Goal: Information Seeking & Learning: Find specific fact

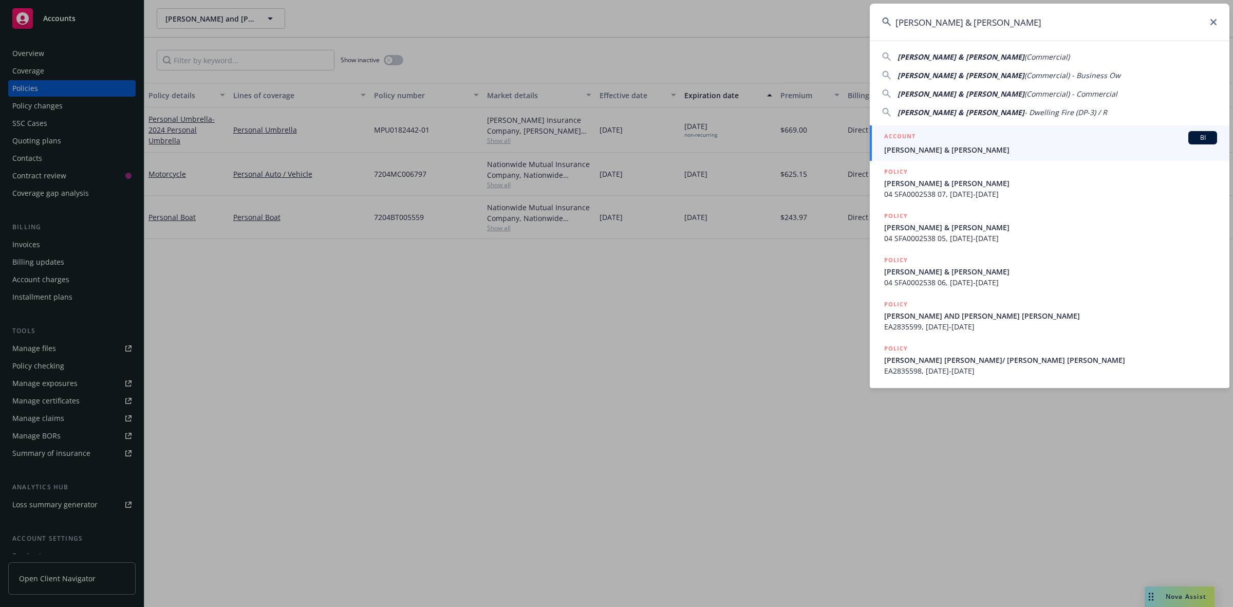
type input "[PERSON_NAME] & [PERSON_NAME]"
click at [928, 151] on span "[PERSON_NAME] & [PERSON_NAME]" at bounding box center [1050, 149] width 333 height 11
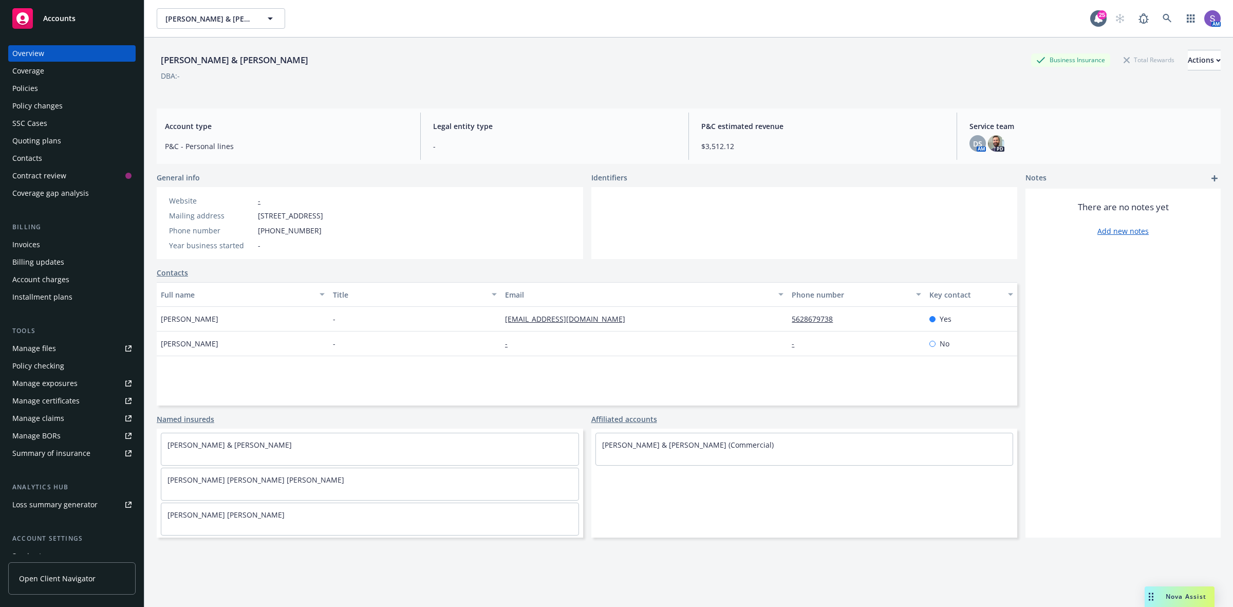
click at [17, 85] on div "Policies" at bounding box center [25, 88] width 26 height 16
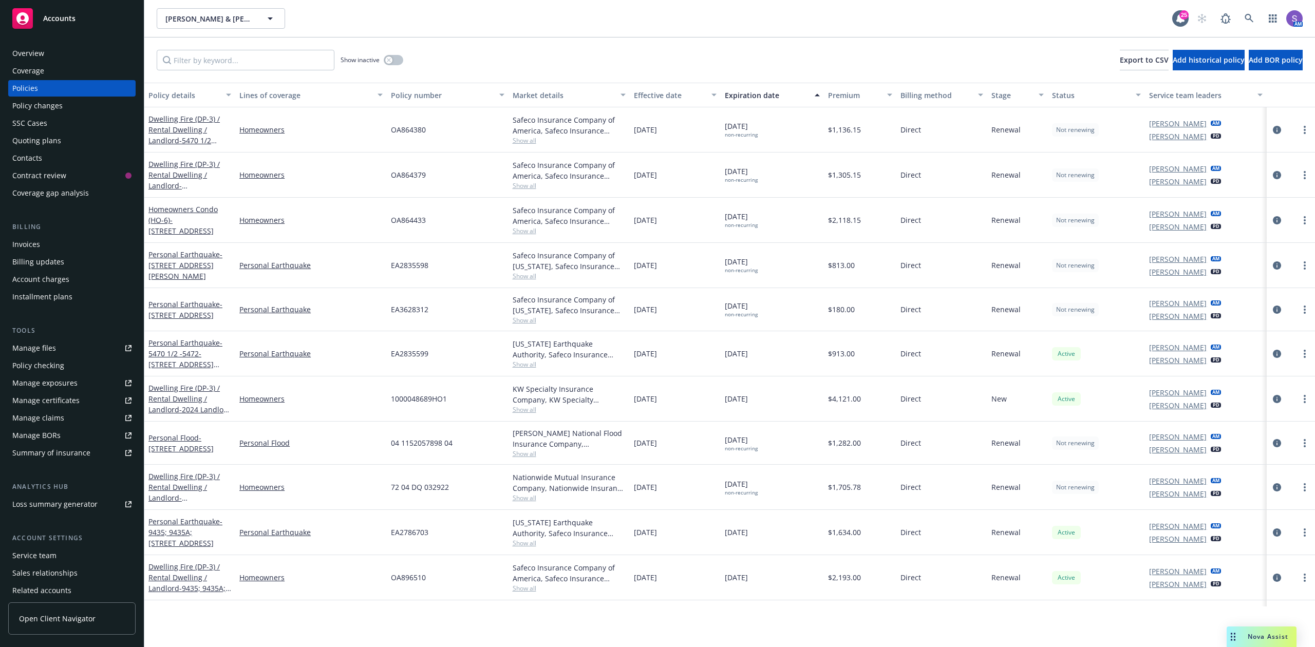
click at [406, 264] on span "EA2835598" at bounding box center [410, 265] width 38 height 11
copy span "EA2835598"
click at [414, 178] on span "OA864379" at bounding box center [408, 175] width 35 height 11
click at [415, 178] on span "OA864379" at bounding box center [408, 175] width 35 height 11
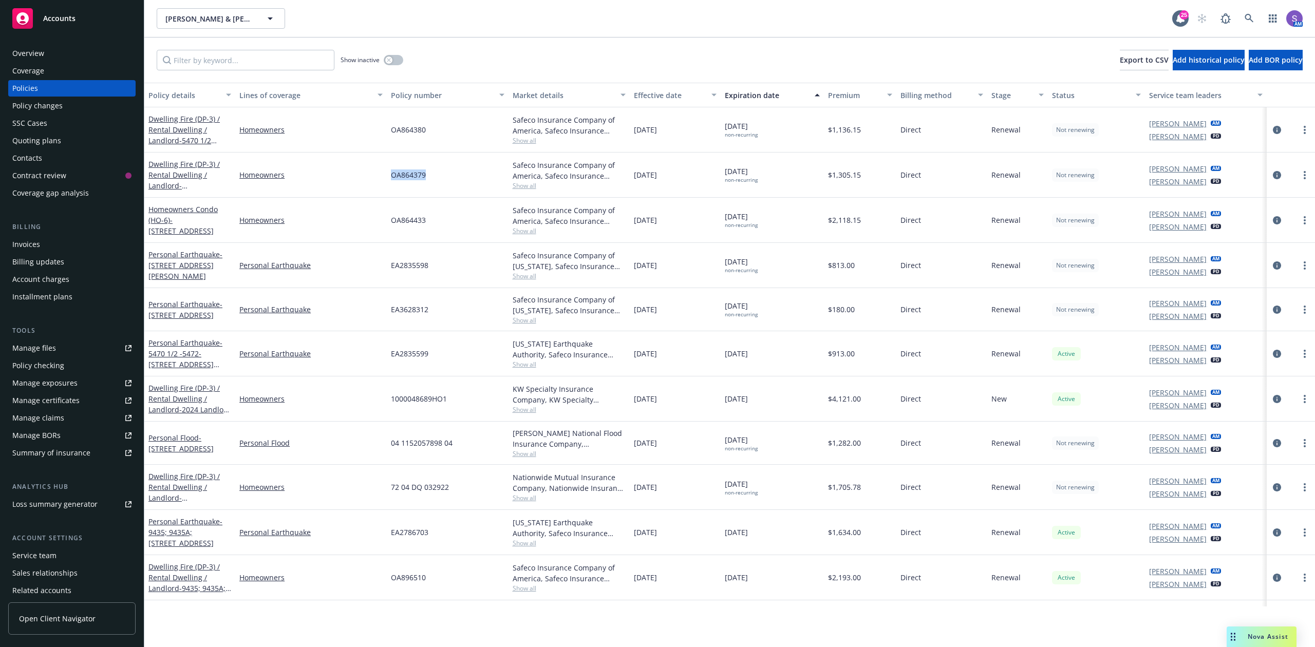
copy span "OA864379"
click at [407, 270] on span "EA2835598" at bounding box center [410, 265] width 38 height 11
click at [405, 261] on span "EA2835598" at bounding box center [410, 265] width 38 height 11
copy span "EA2835598"
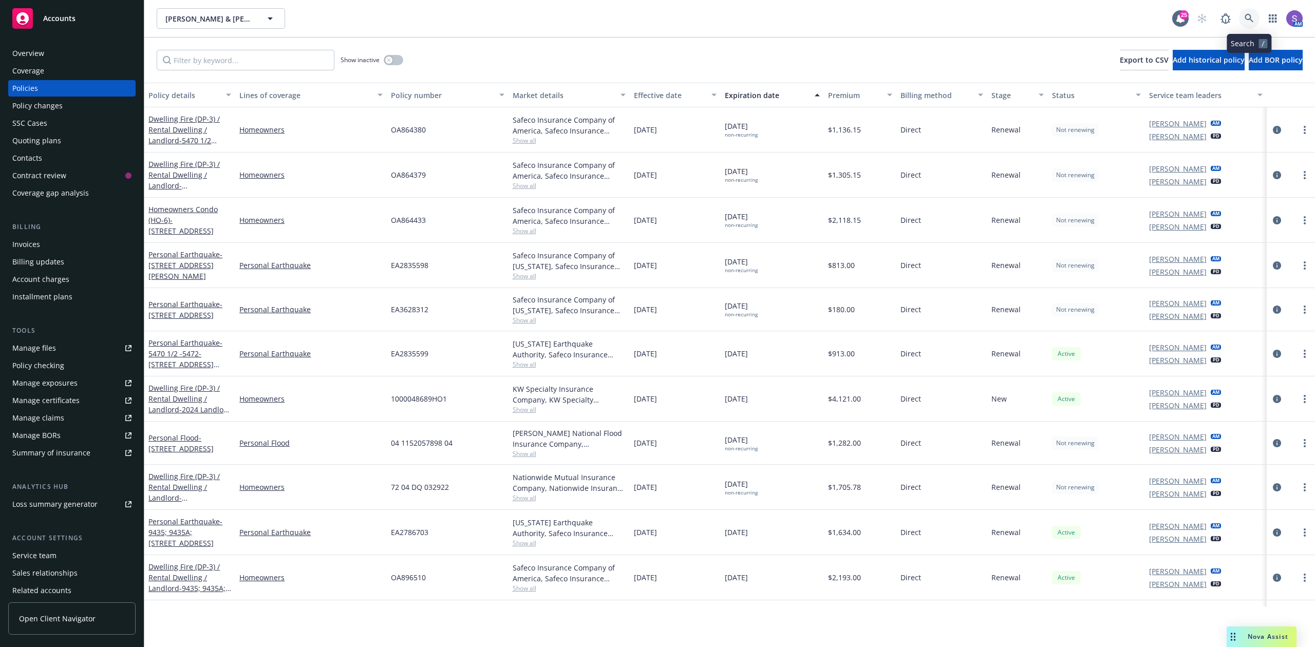
click at [1232, 17] on icon at bounding box center [1249, 18] width 9 height 9
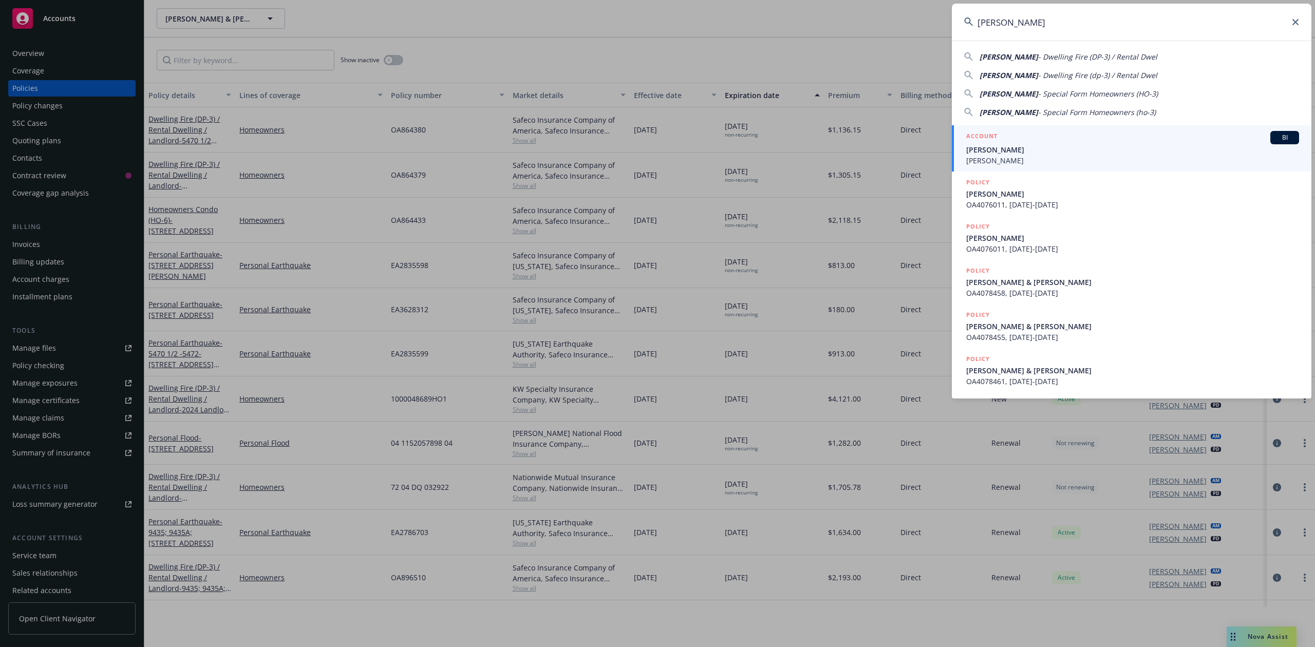
type input "[PERSON_NAME]"
click at [1001, 151] on span "[PERSON_NAME]" at bounding box center [1132, 149] width 333 height 11
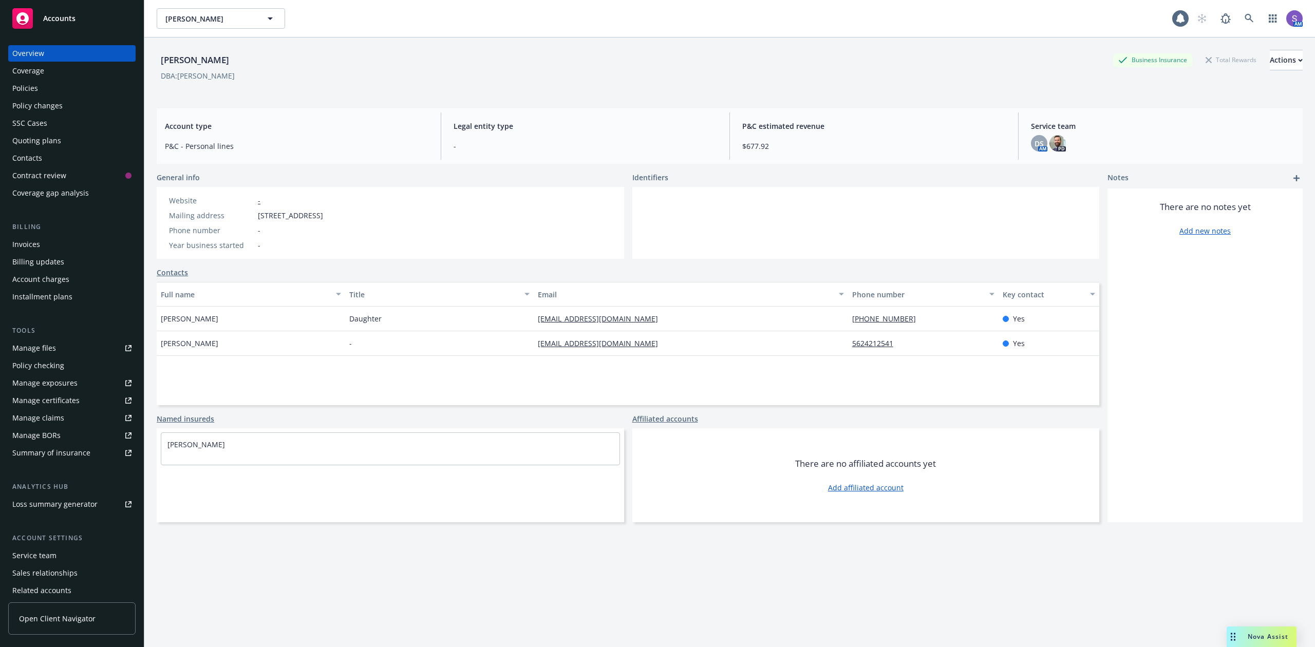
click at [26, 85] on div "Policies" at bounding box center [25, 88] width 26 height 16
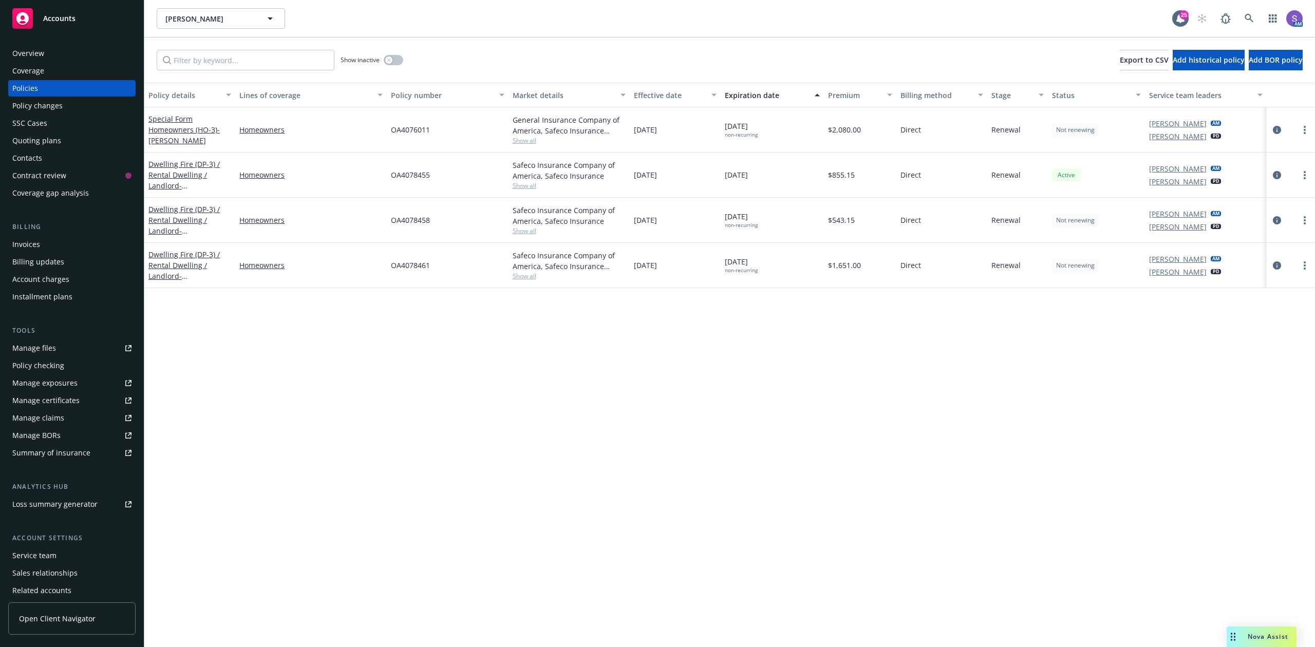
click at [399, 127] on span "OA4076011" at bounding box center [410, 129] width 39 height 11
copy span "OA4076011"
click at [1232, 17] on icon at bounding box center [1249, 18] width 9 height 9
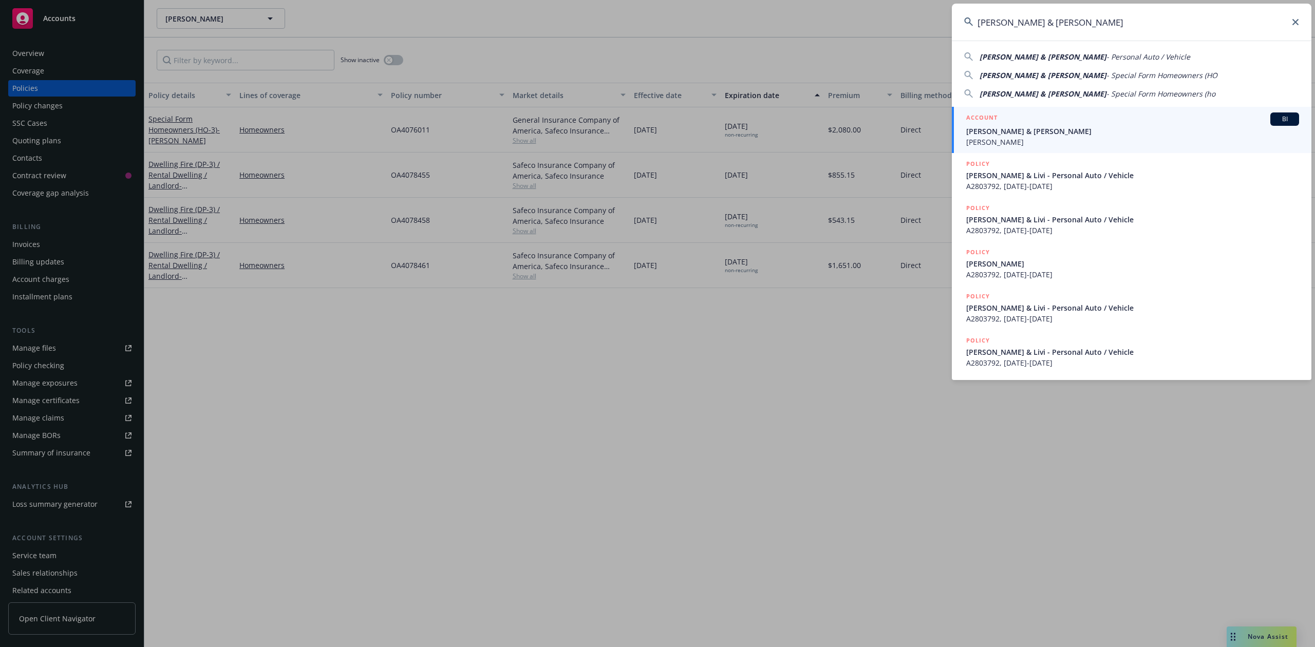
type input "[PERSON_NAME] & [PERSON_NAME]"
click at [998, 124] on div "ACCOUNT BI" at bounding box center [1132, 119] width 333 height 13
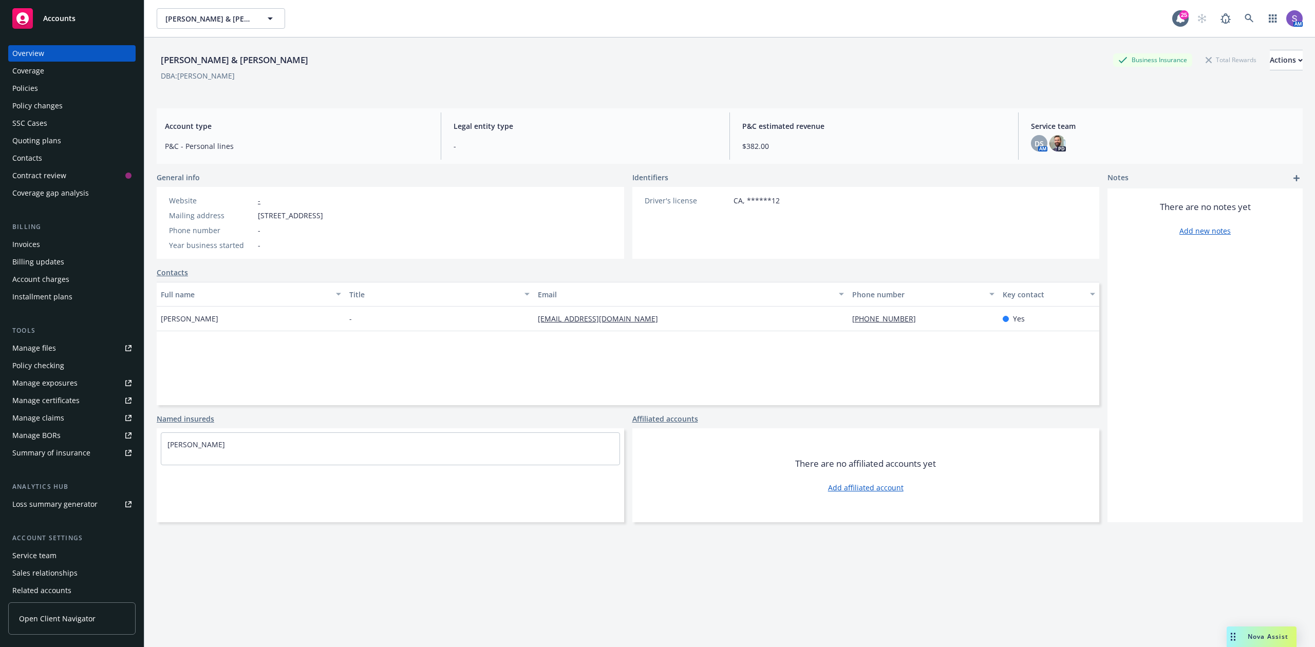
click at [31, 89] on div "Policies" at bounding box center [25, 88] width 26 height 16
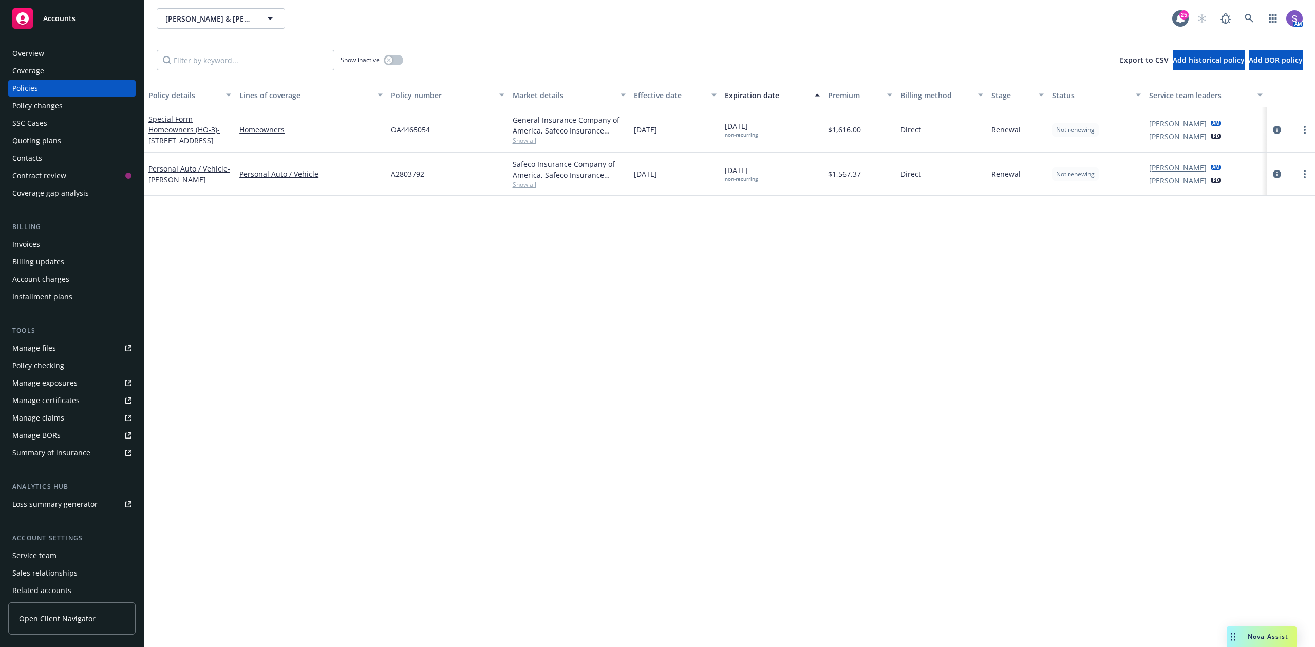
click at [414, 127] on span "OA4465054" at bounding box center [410, 129] width 39 height 11
copy span "OA4465054"
click at [1232, 13] on link at bounding box center [1249, 18] width 21 height 21
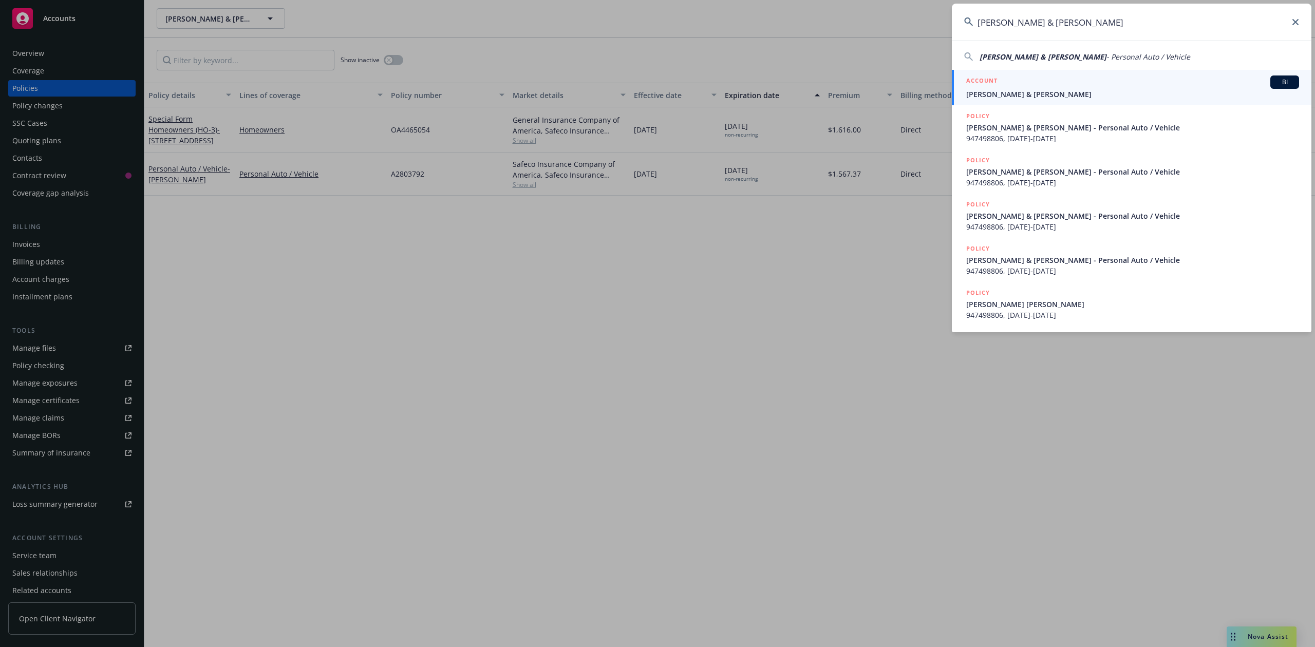
type input "[PERSON_NAME] & [PERSON_NAME]"
click at [1001, 91] on span "[PERSON_NAME] & [PERSON_NAME]" at bounding box center [1132, 94] width 333 height 11
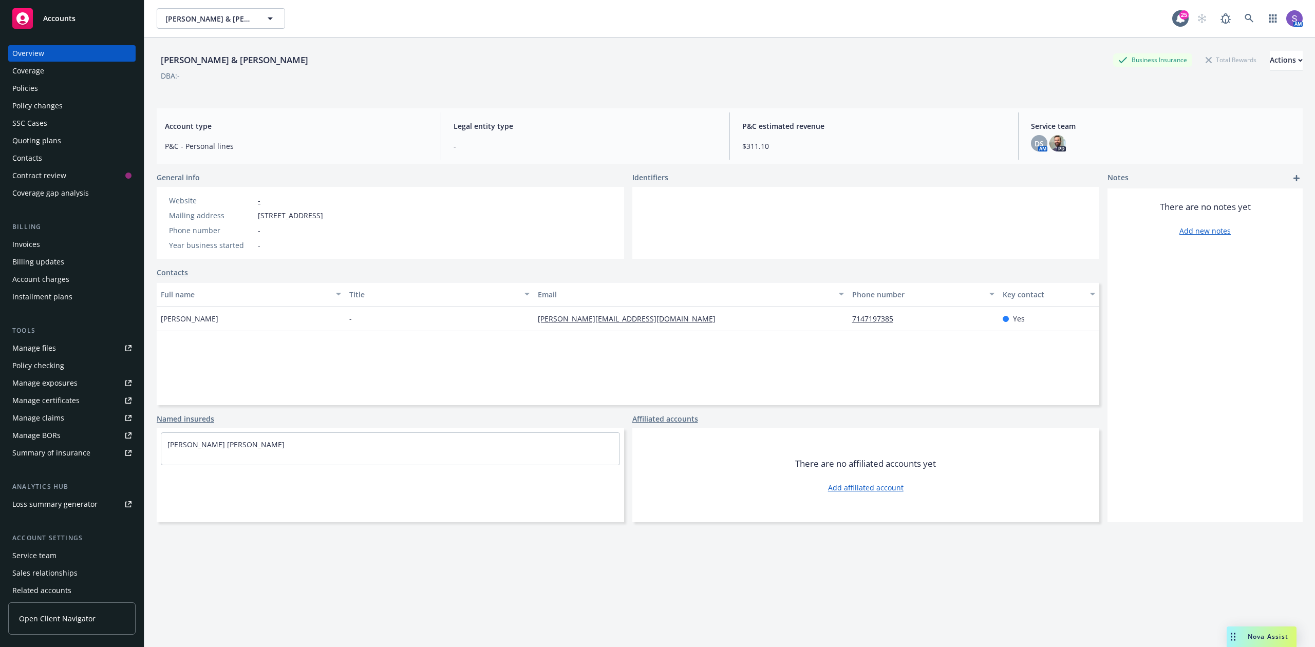
click at [23, 90] on div "Policies" at bounding box center [25, 88] width 26 height 16
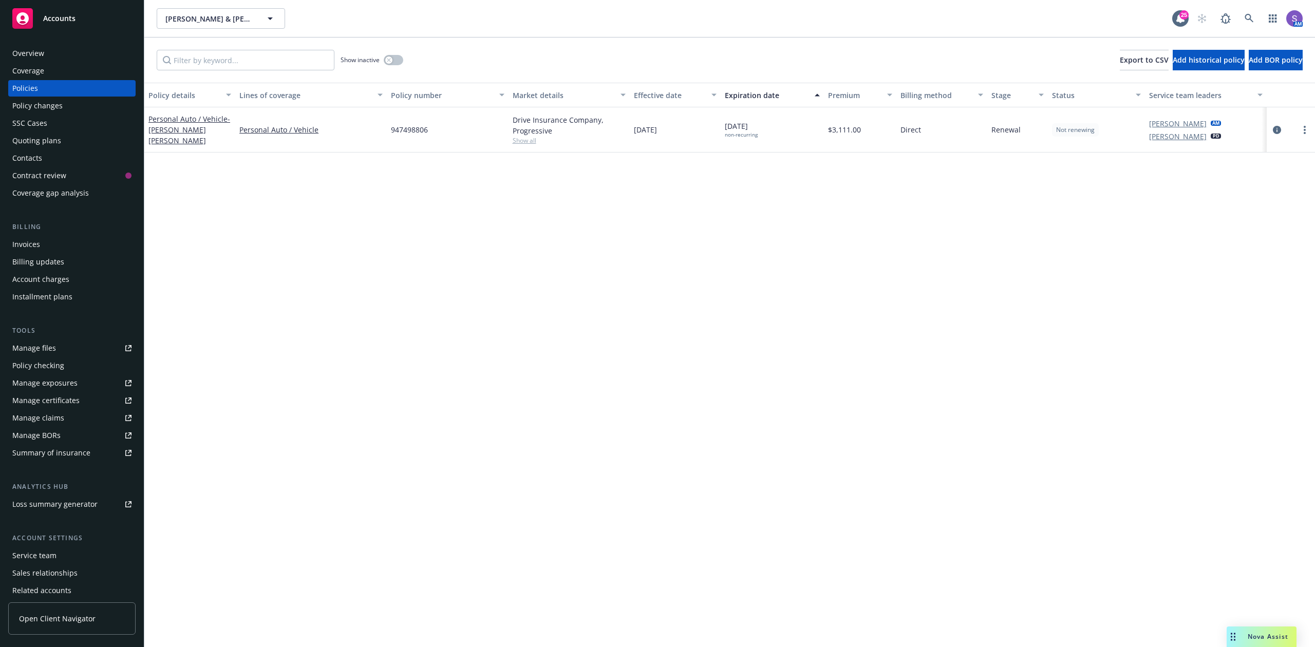
click at [417, 128] on span "947498806" at bounding box center [409, 129] width 37 height 11
copy span "947498806"
